Goal: Transaction & Acquisition: Purchase product/service

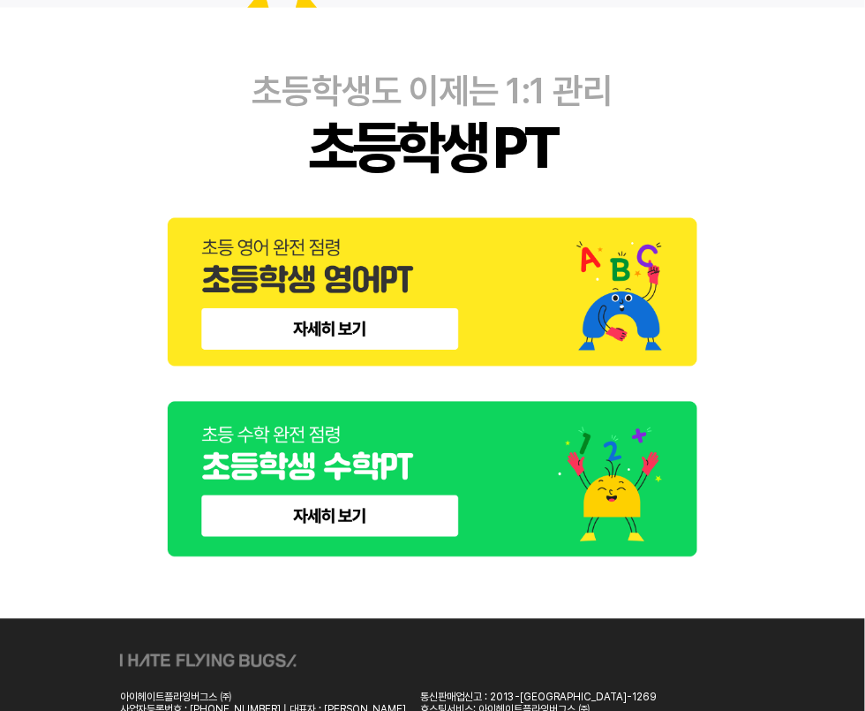
scroll to position [481, 0]
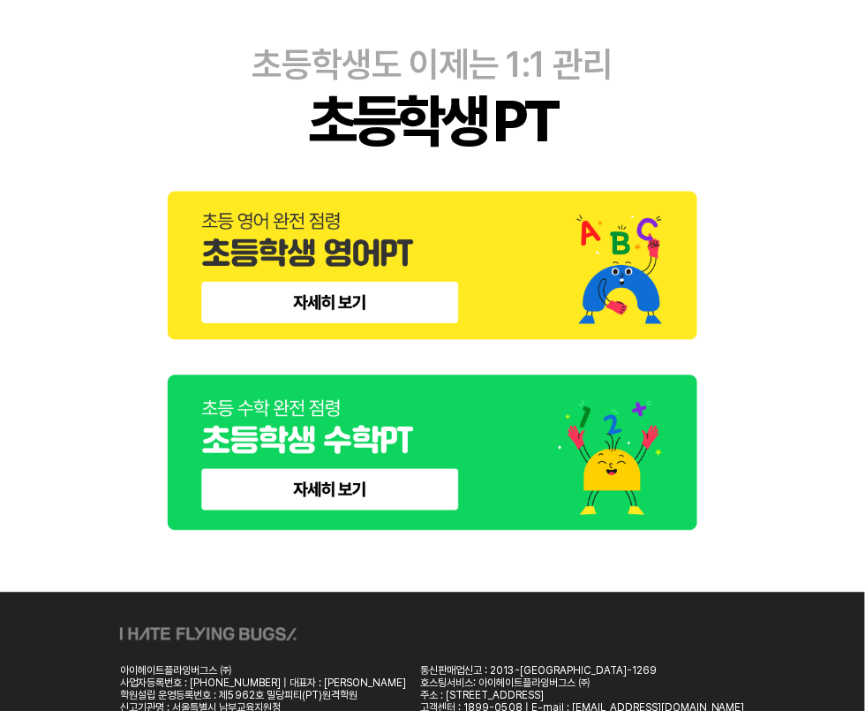
click at [351, 266] on img at bounding box center [433, 266] width 530 height 148
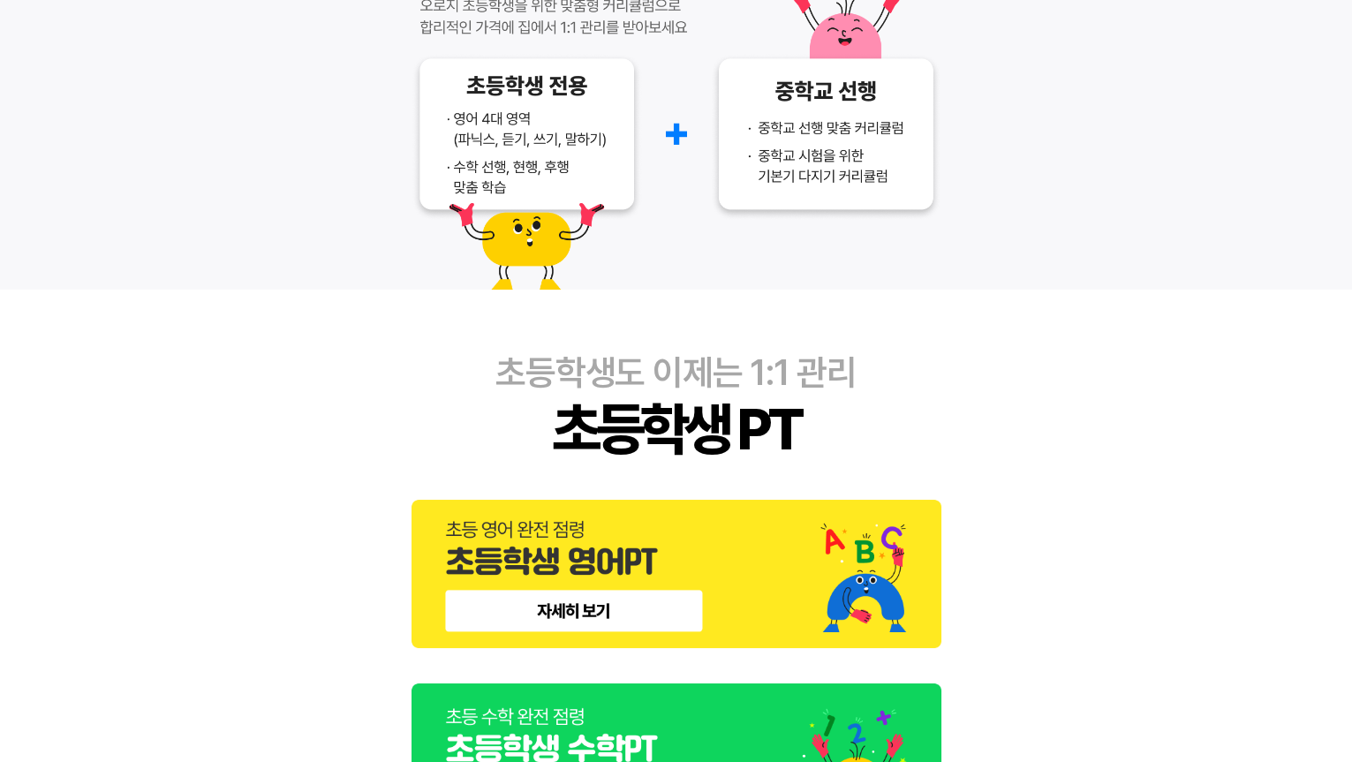
scroll to position [240, 0]
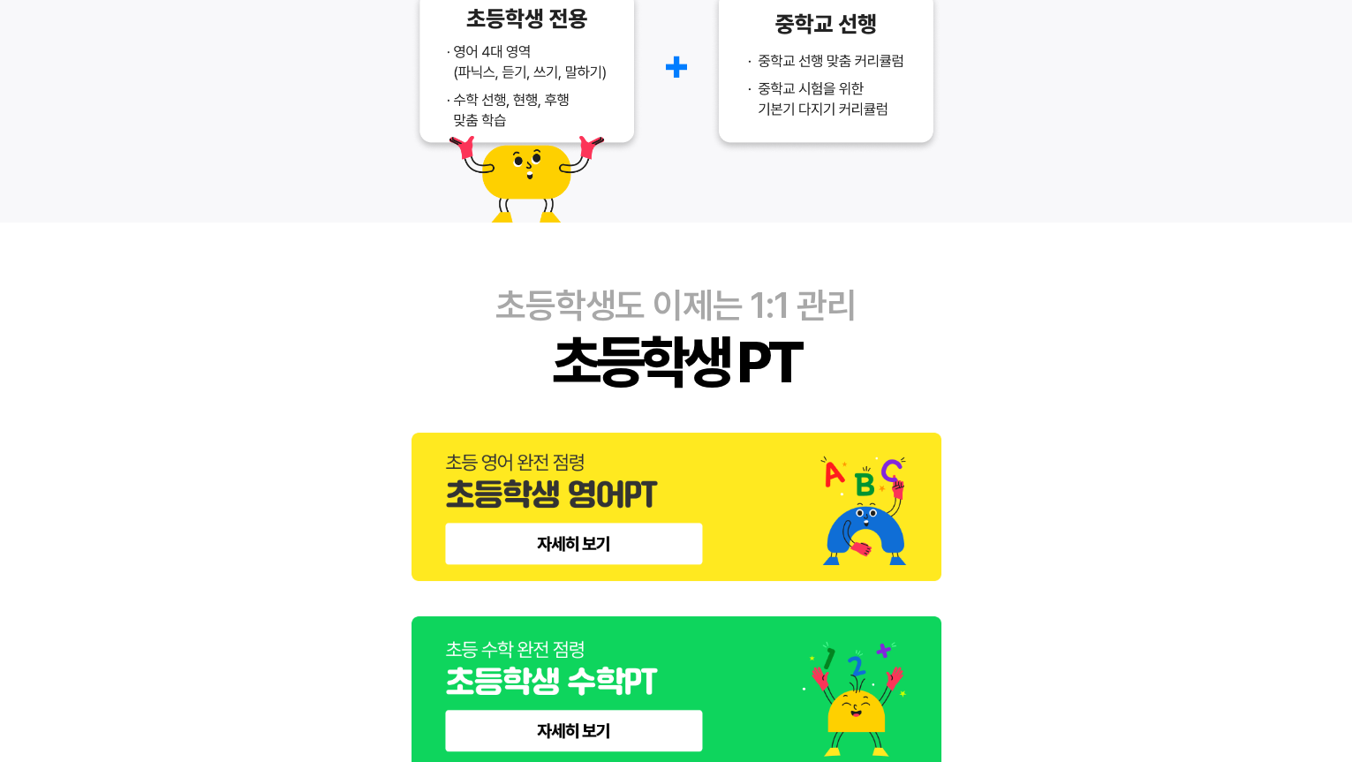
click at [645, 525] on img at bounding box center [676, 507] width 530 height 148
